Goal: Task Accomplishment & Management: Manage account settings

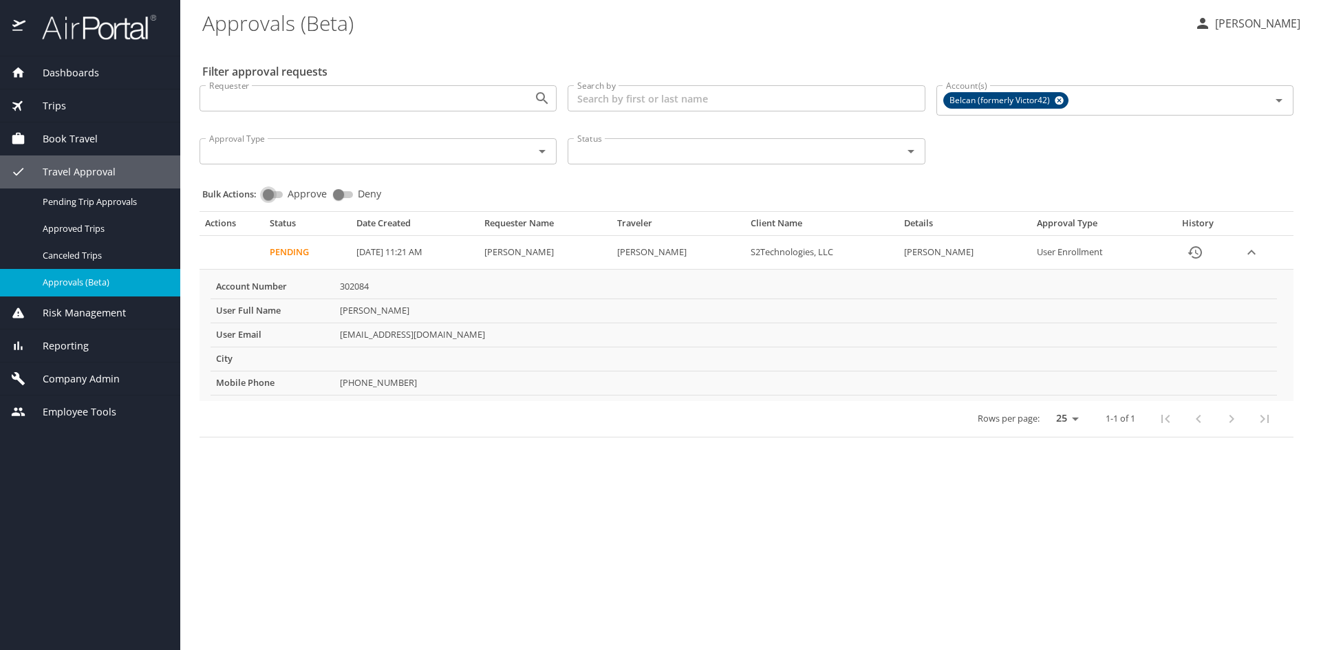
click at [278, 195] on input "Approve" at bounding box center [269, 194] width 50 height 17
checkbox input "true"
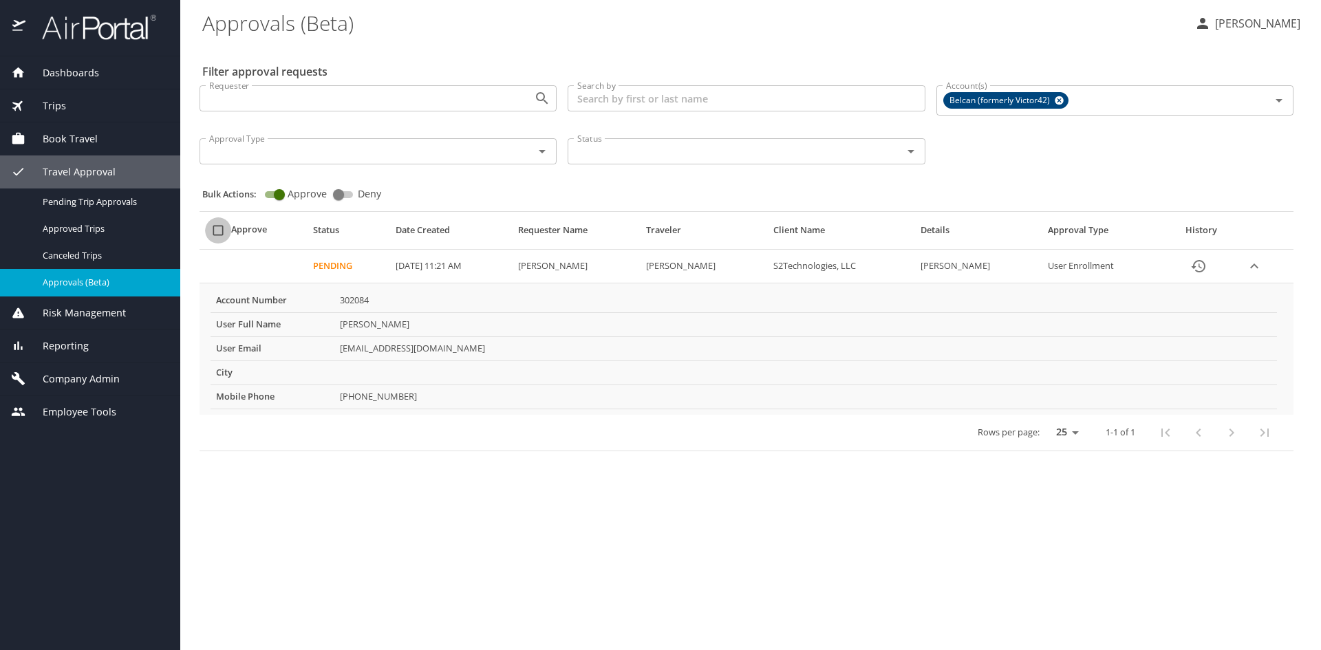
click at [215, 229] on input "select all approval requests" at bounding box center [218, 230] width 26 height 26
checkbox input "false"
click at [335, 265] on td "Pending" at bounding box center [348, 267] width 83 height 34
click at [263, 266] on td "Approval table" at bounding box center [253, 267] width 108 height 34
click at [235, 255] on td "Approval table" at bounding box center [253, 267] width 108 height 34
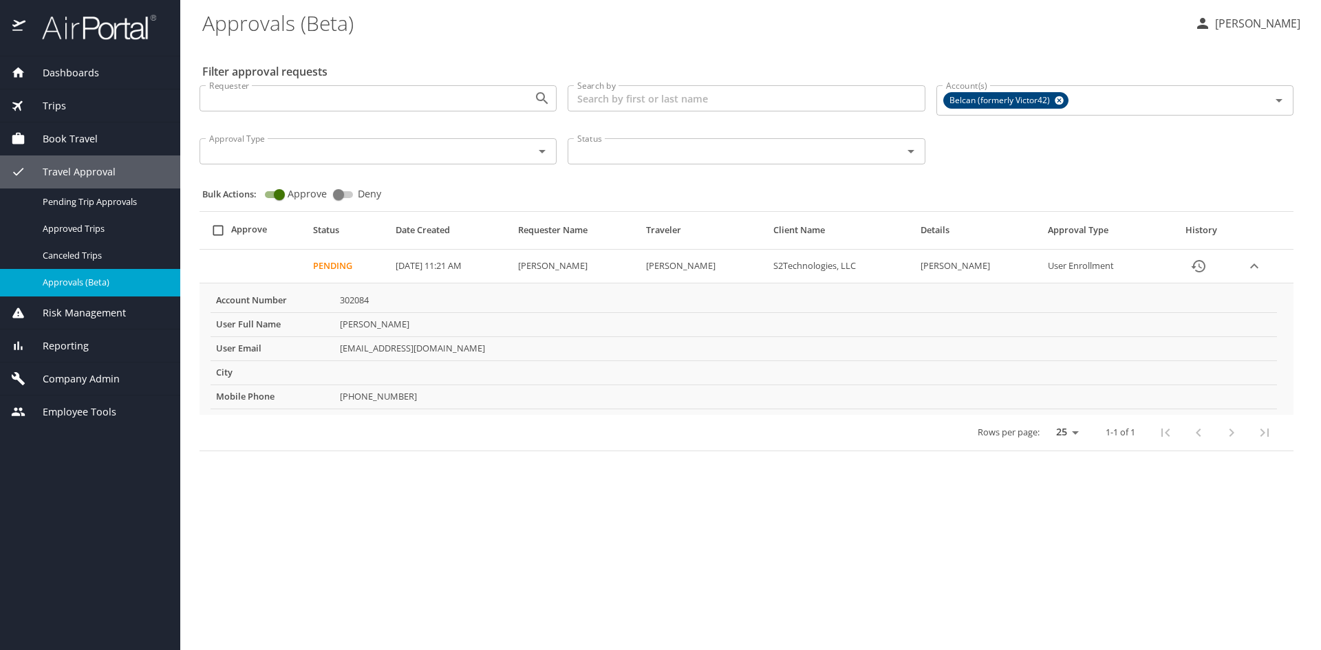
click at [246, 266] on td "Approval table" at bounding box center [253, 267] width 108 height 34
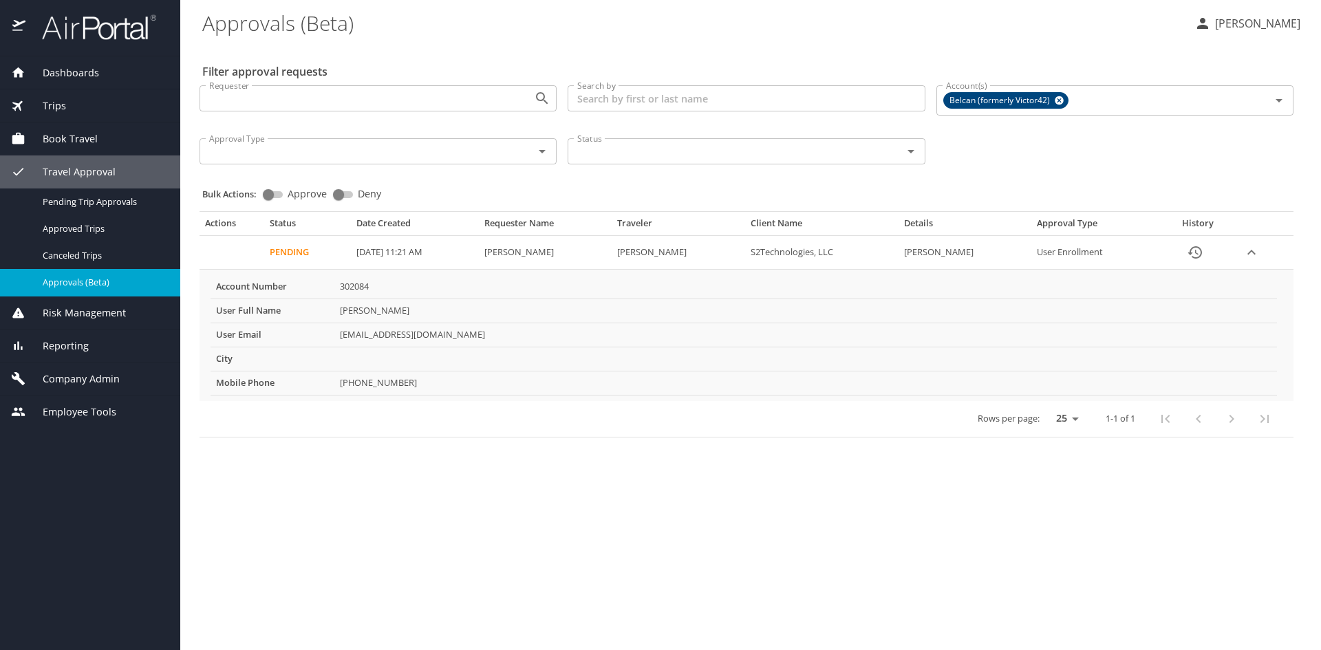
click at [1257, 28] on p "[PERSON_NAME]" at bounding box center [1255, 23] width 89 height 17
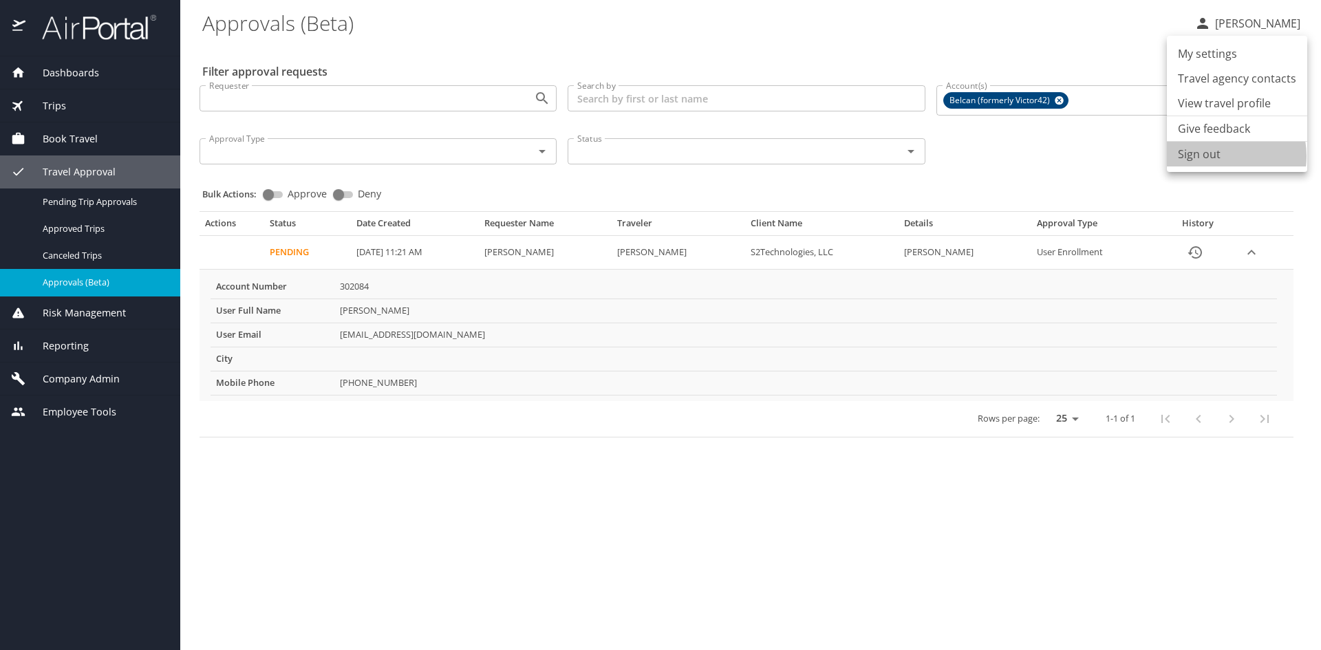
click at [1216, 156] on li "Sign out" at bounding box center [1237, 154] width 140 height 25
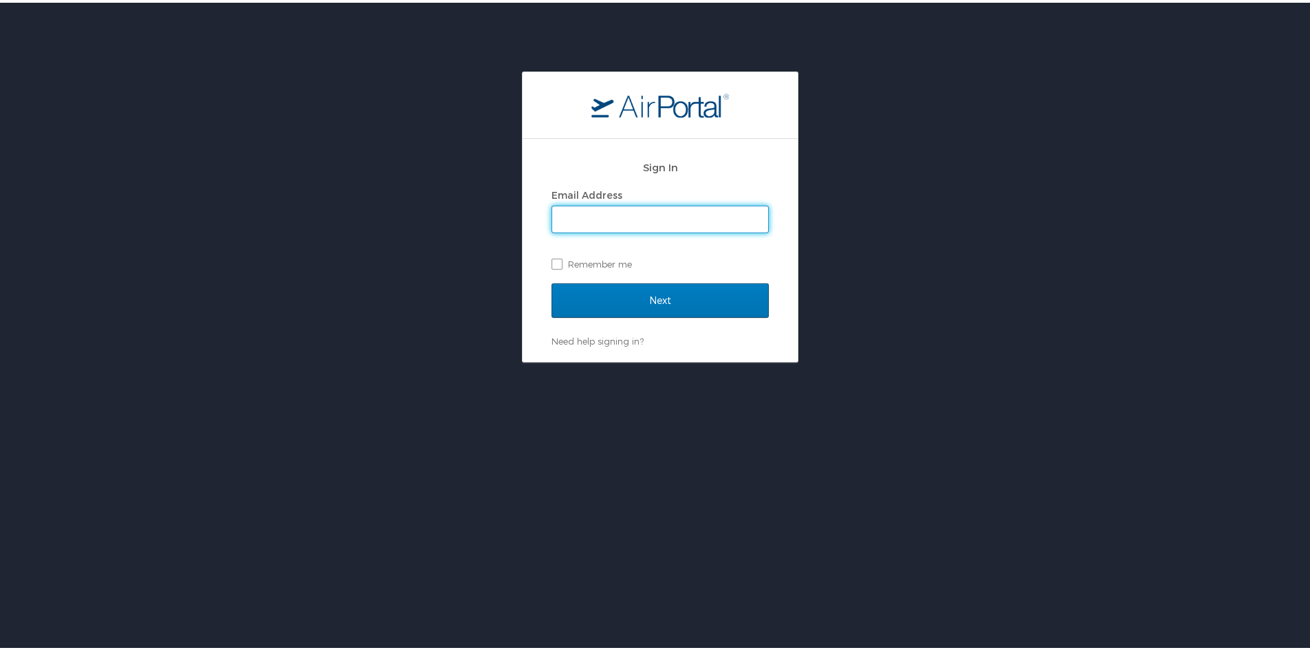
click at [626, 205] on input "Email Address" at bounding box center [660, 217] width 216 height 26
type input "gina.vanschaack@s2-gov.com"
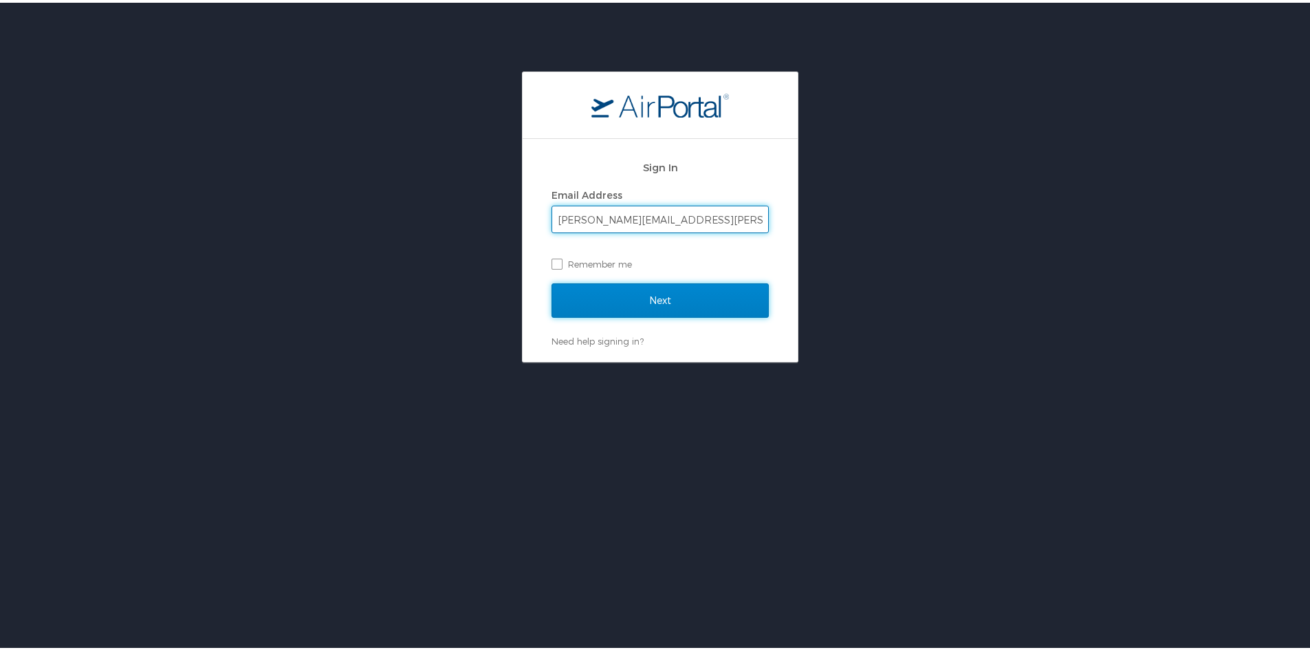
click at [695, 294] on input "Next" at bounding box center [660, 298] width 217 height 34
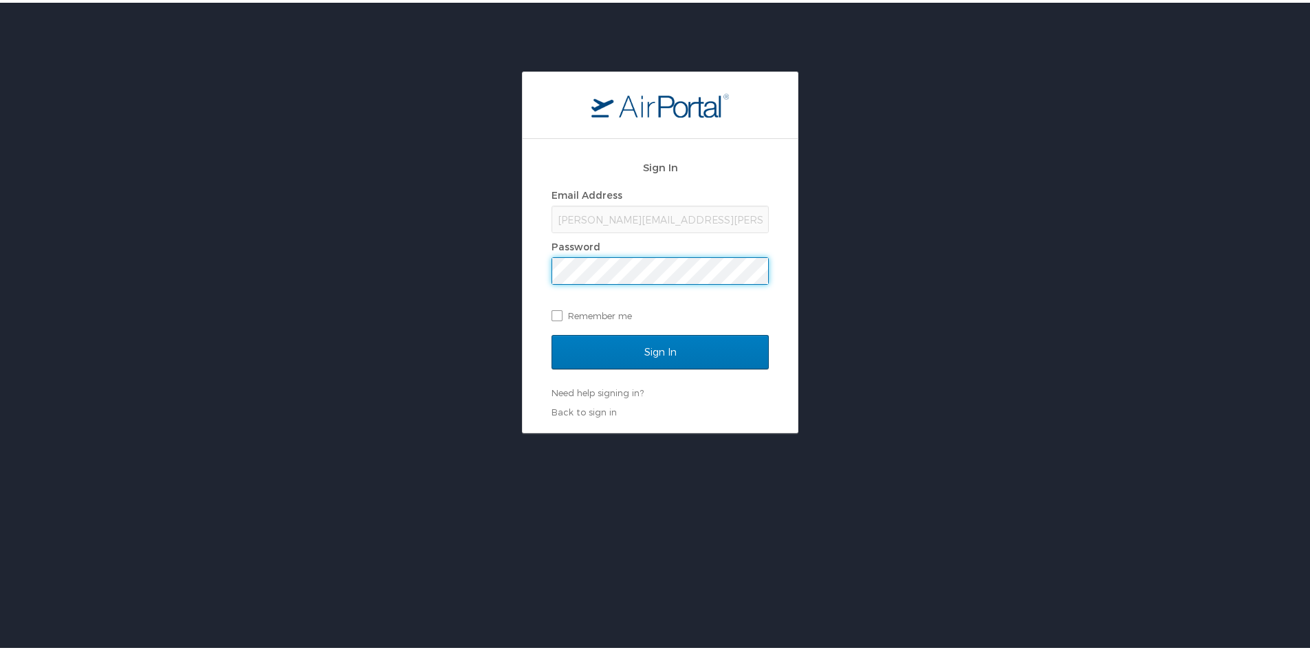
click at [629, 170] on h2 "Sign In" at bounding box center [660, 165] width 217 height 16
click at [537, 294] on div "Sign In Email Address gina.vanschaack@s2-gov.com Password Remember me Sign In N…" at bounding box center [660, 283] width 275 height 294
click at [554, 314] on label "Remember me" at bounding box center [660, 313] width 217 height 21
click at [554, 314] on input "Remember me" at bounding box center [556, 311] width 9 height 9
checkbox input "true"
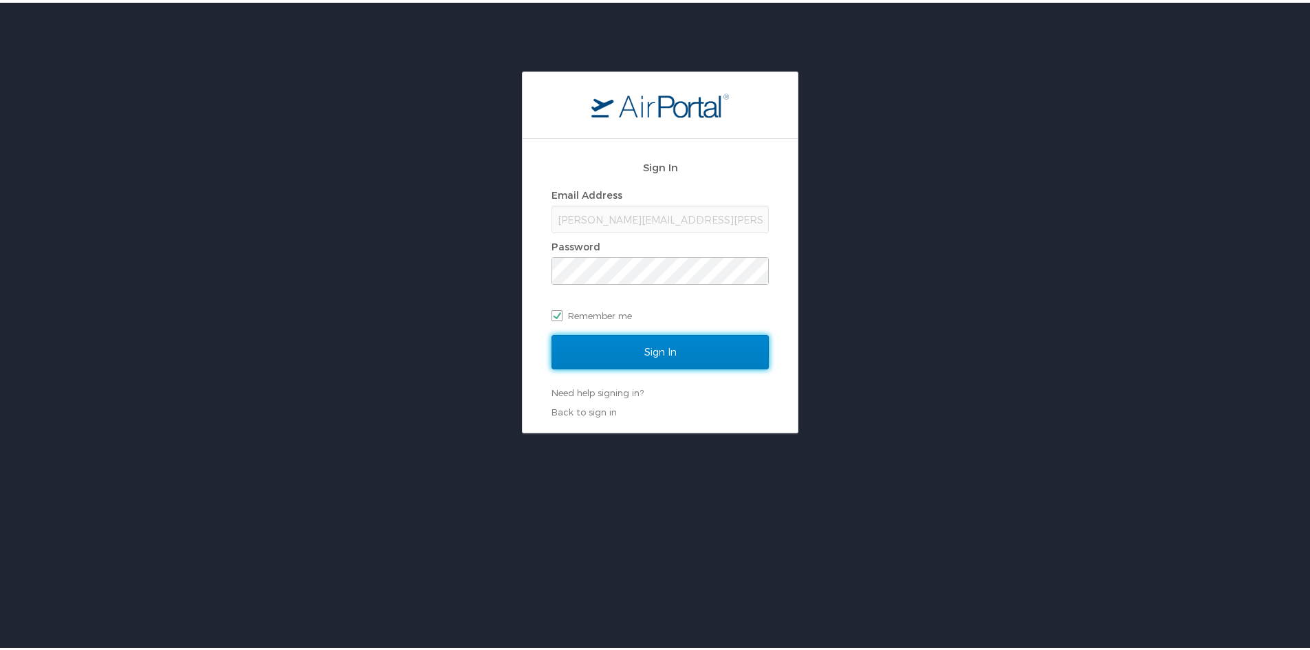
click at [611, 347] on input "Sign In" at bounding box center [660, 349] width 217 height 34
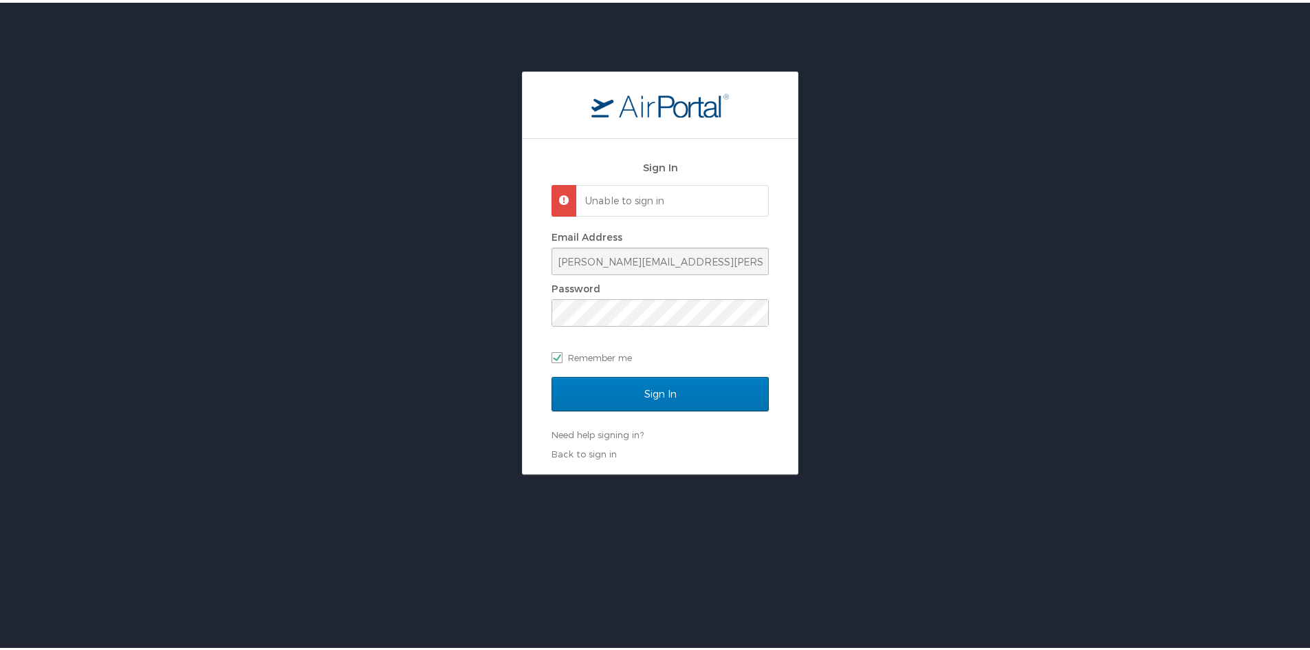
click at [660, 197] on p "Unable to sign in" at bounding box center [670, 198] width 171 height 14
click at [604, 435] on link "Need help signing in?" at bounding box center [598, 432] width 92 height 11
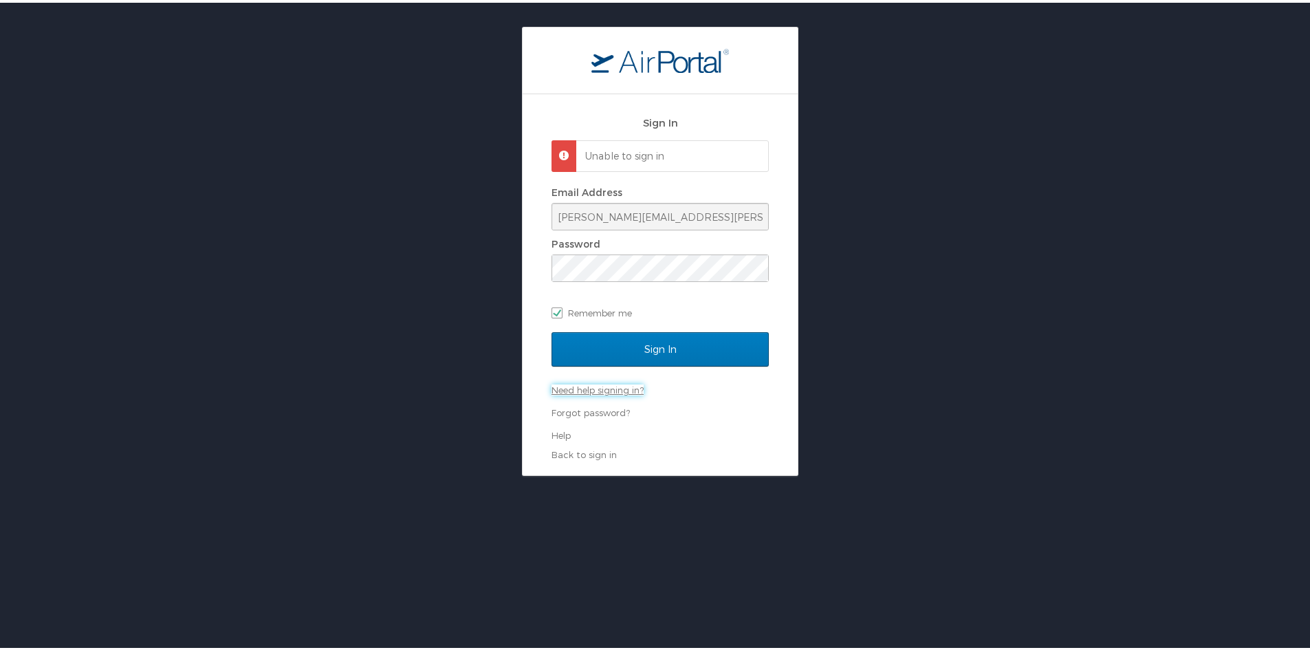
scroll to position [69, 0]
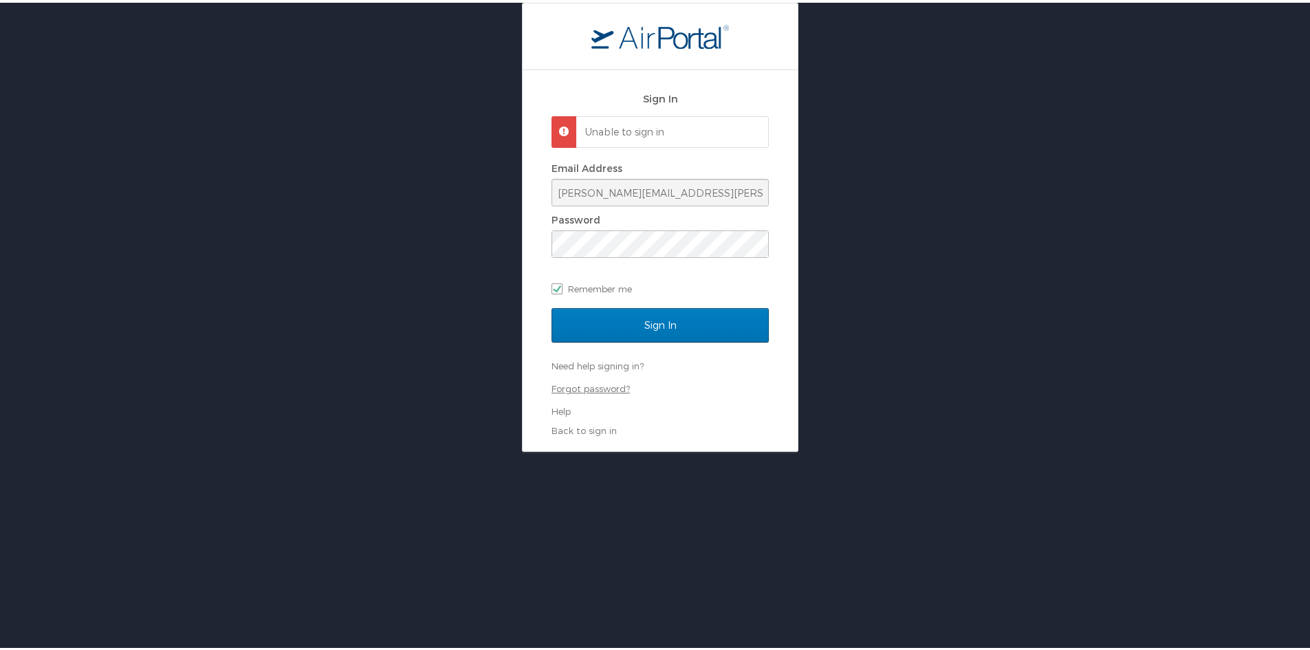
click at [604, 388] on link "Forgot password?" at bounding box center [591, 385] width 78 height 11
